Goal: Find specific page/section: Find specific page/section

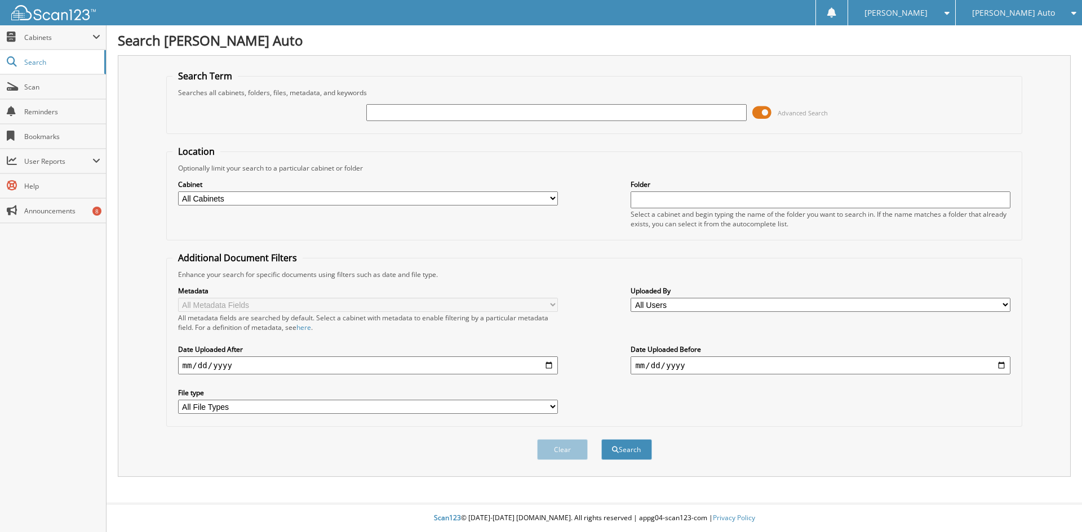
click at [401, 112] on input "text" at bounding box center [556, 112] width 380 height 17
type input "120375"
click at [601, 439] on button "Search" at bounding box center [626, 449] width 51 height 21
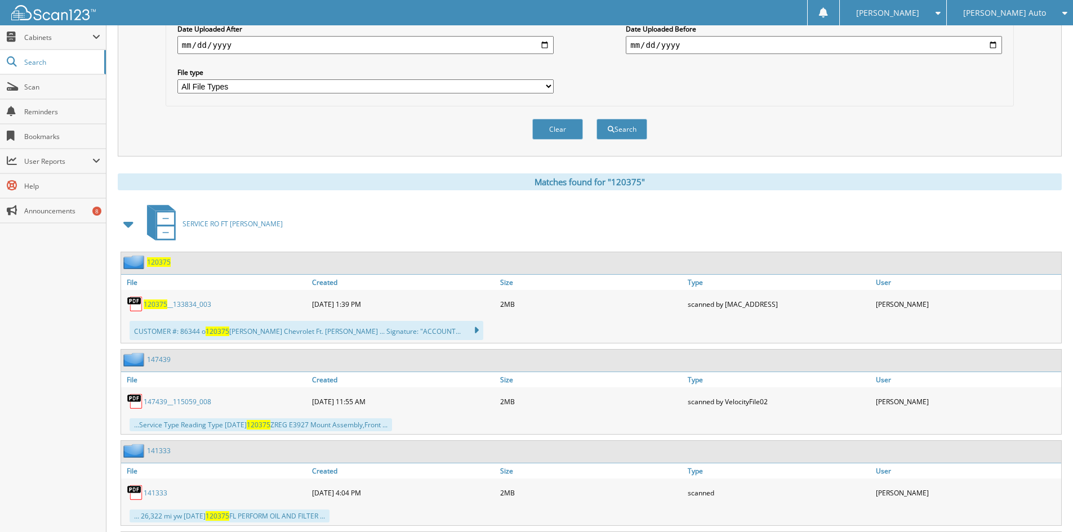
scroll to position [394, 0]
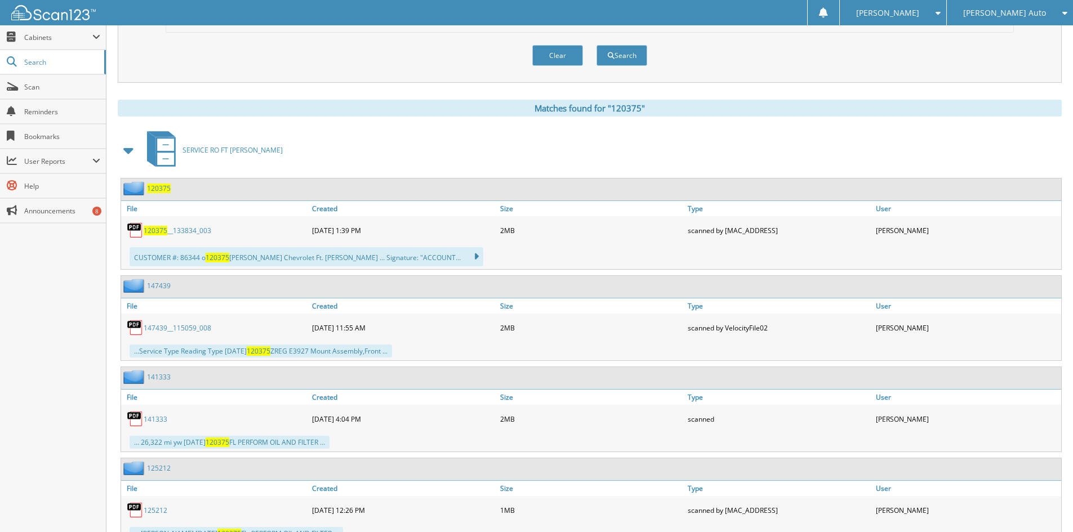
click at [122, 155] on span at bounding box center [129, 150] width 16 height 20
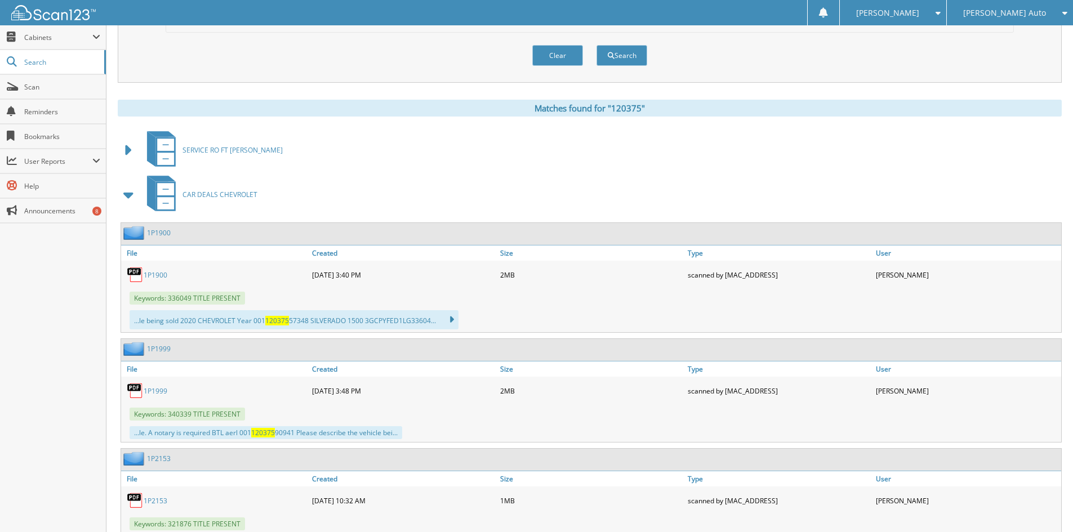
click at [126, 198] on span at bounding box center [129, 195] width 16 height 20
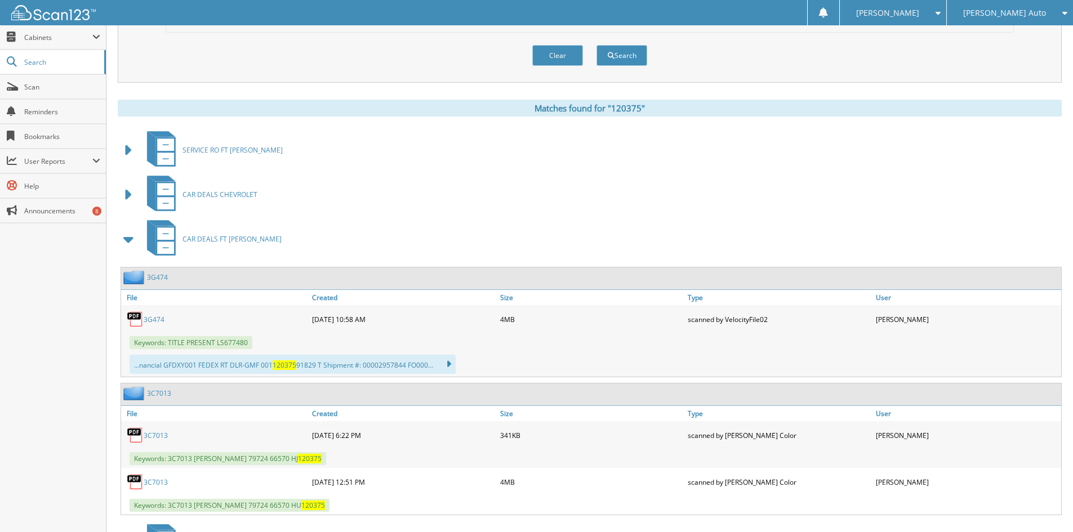
click at [126, 236] on span at bounding box center [129, 239] width 16 height 20
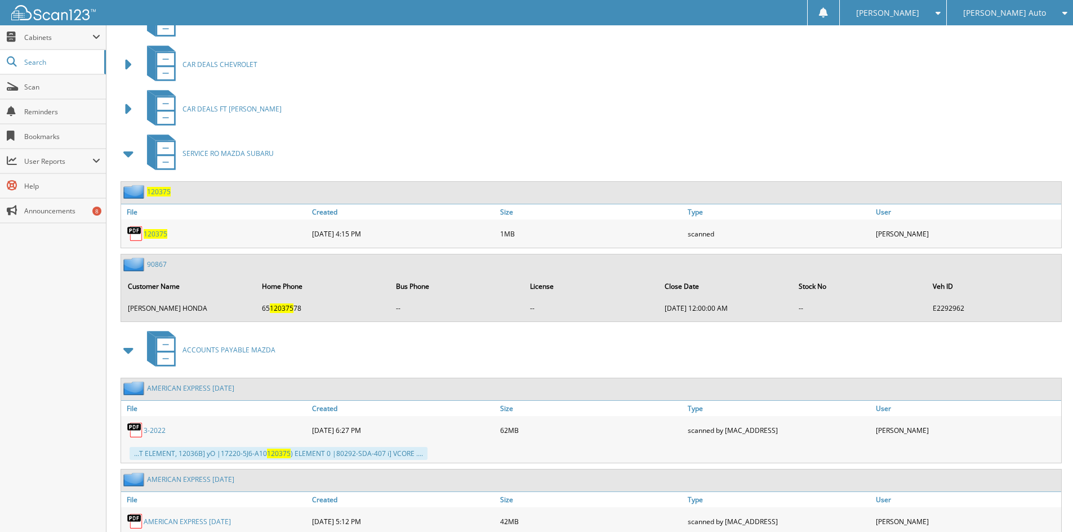
scroll to position [563, 0]
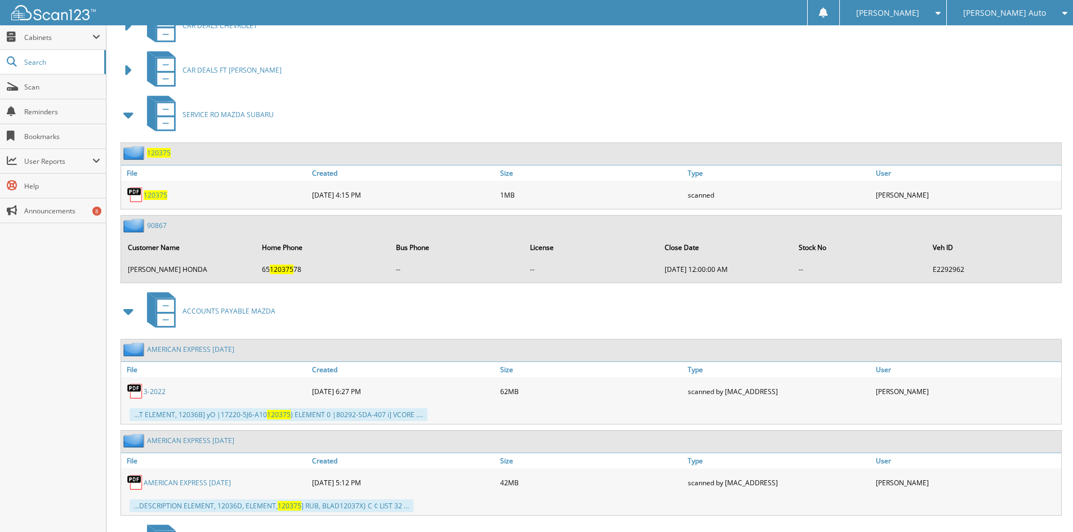
click at [127, 119] on span at bounding box center [129, 115] width 16 height 20
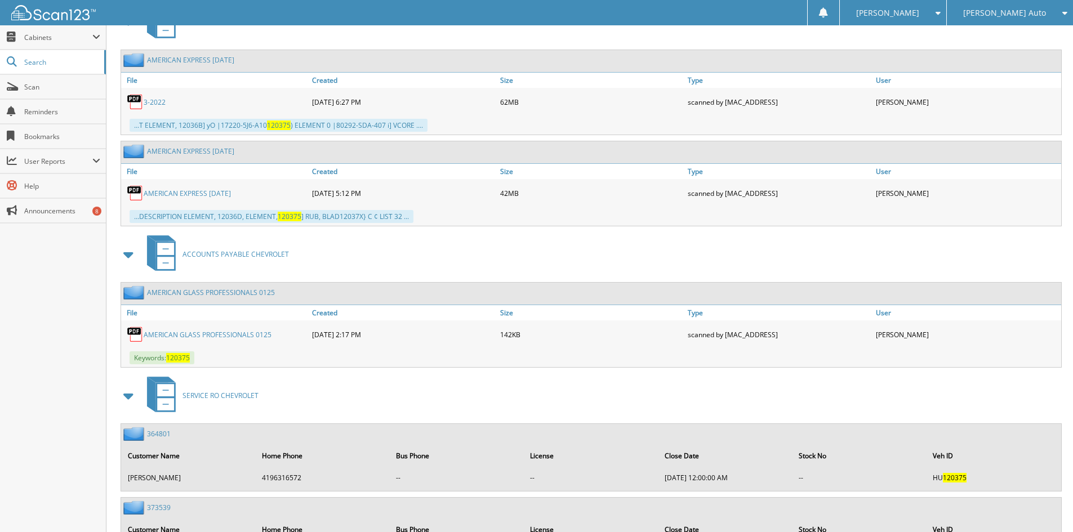
scroll to position [732, 0]
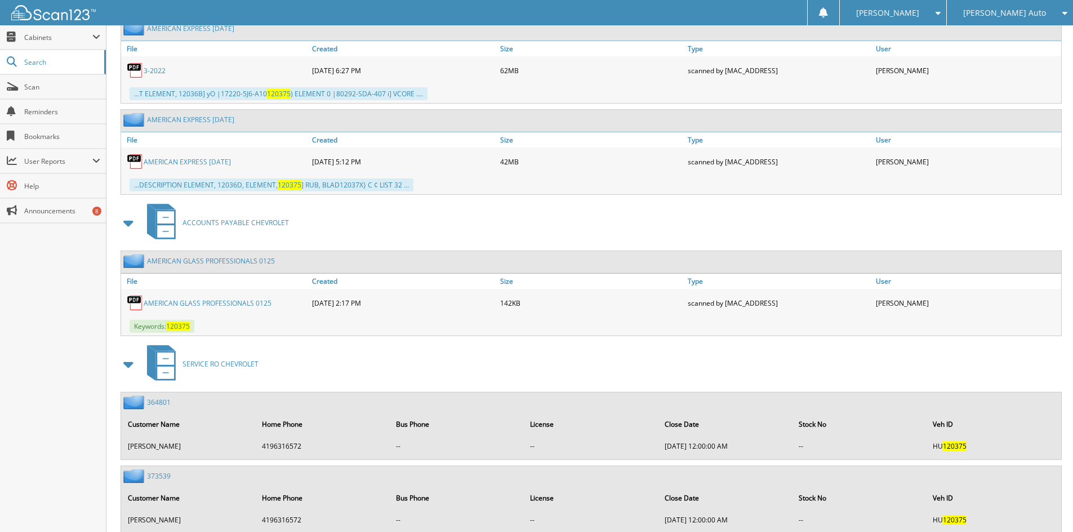
click at [180, 305] on link "AMERICAN GLASS PROFESSIONALS 0125" at bounding box center [208, 304] width 128 height 10
click at [250, 225] on span "ACCOUNTS PAYABLE CHEVROLET" at bounding box center [236, 223] width 106 height 10
